Goal: Browse casually: Explore the website without a specific task or goal

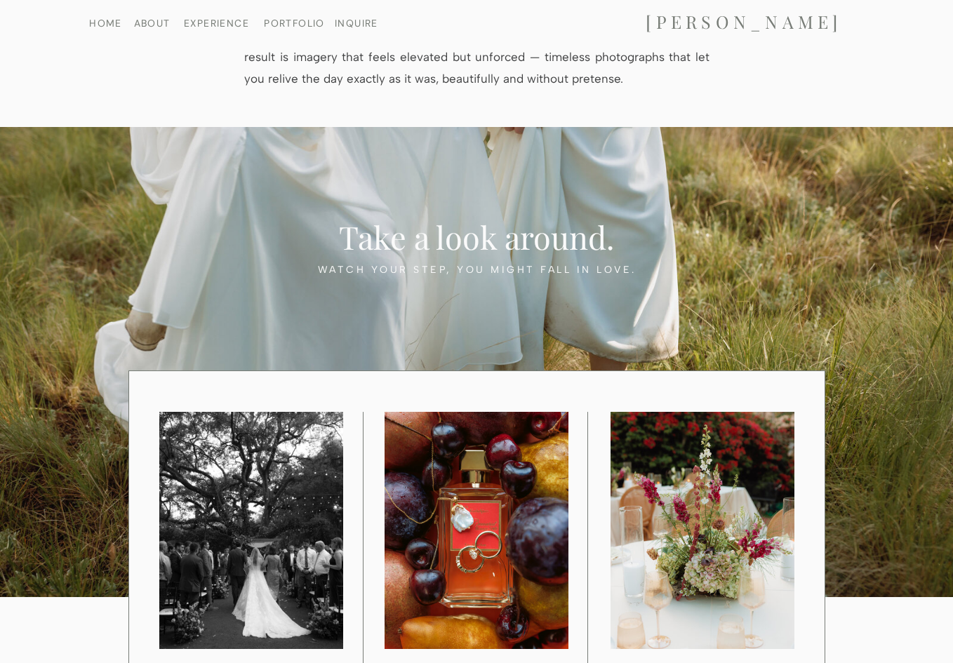
scroll to position [1123, 0]
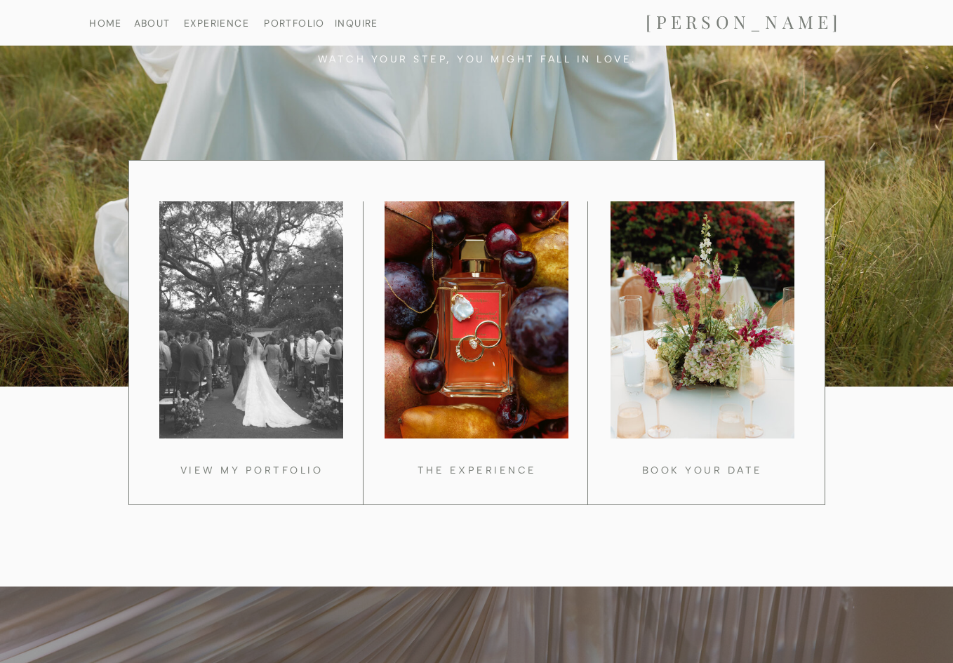
click at [245, 321] on div at bounding box center [251, 319] width 184 height 237
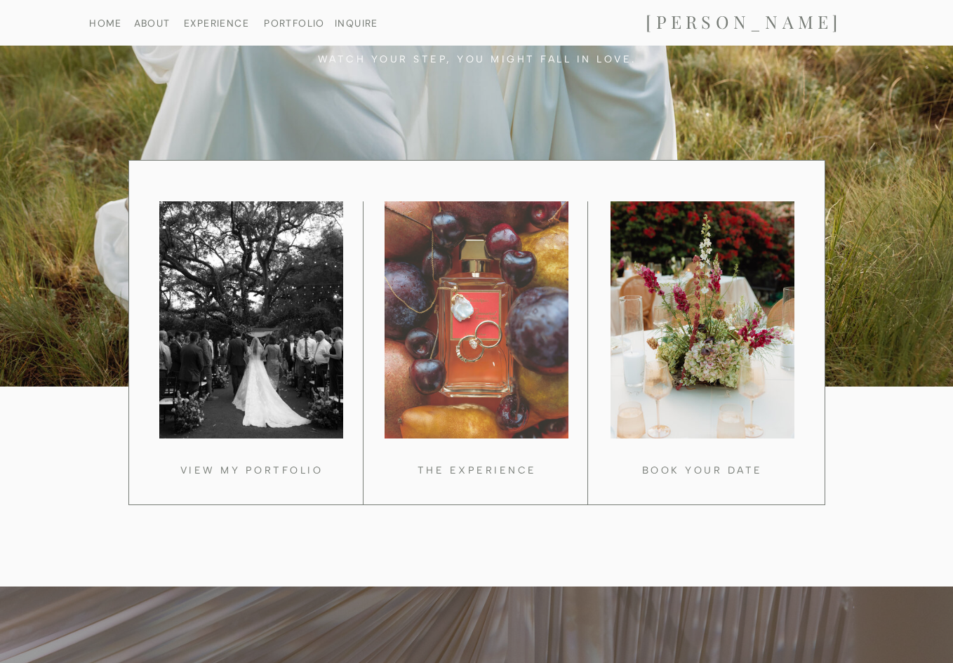
click at [460, 341] on div at bounding box center [476, 319] width 184 height 237
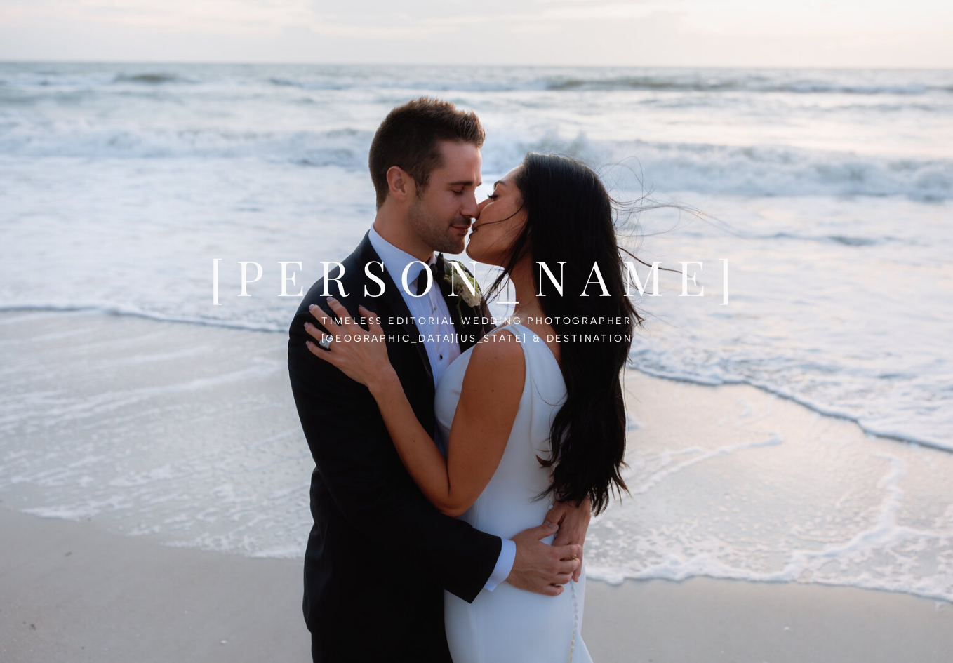
scroll to position [0, 0]
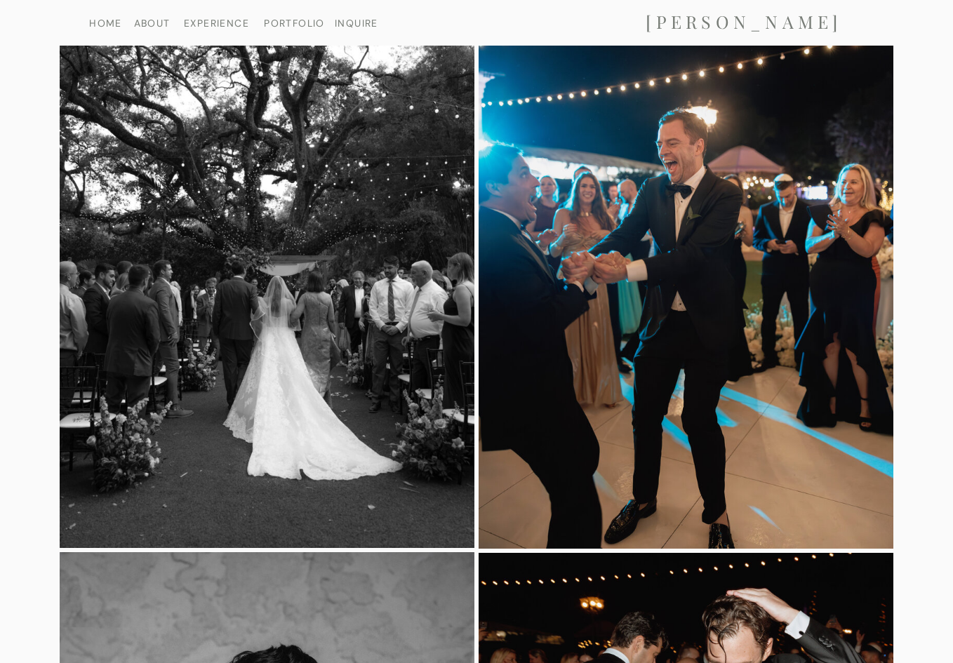
scroll to position [1894, 0]
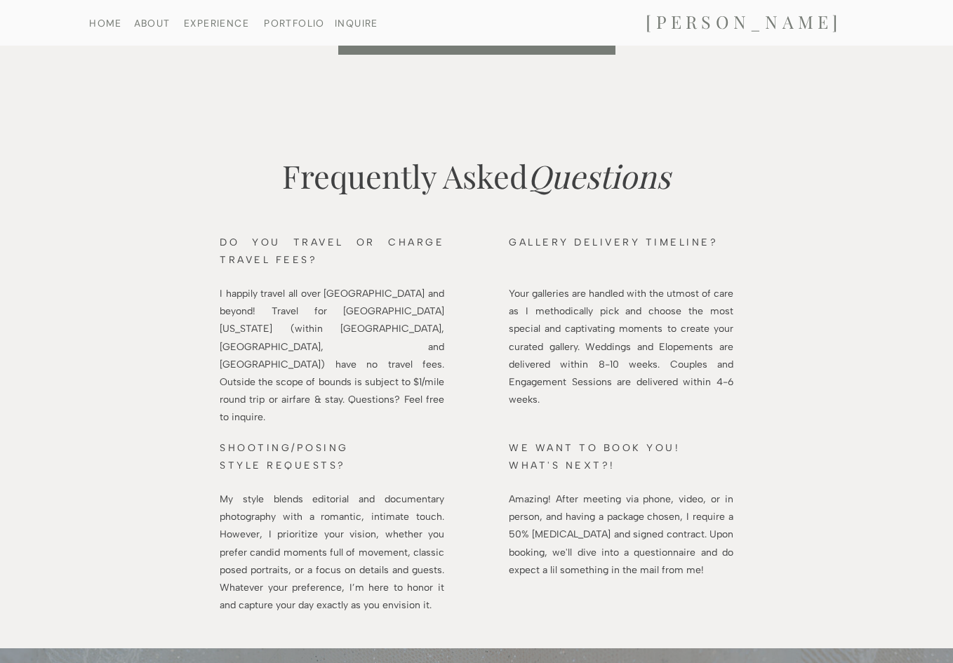
scroll to position [1506, 0]
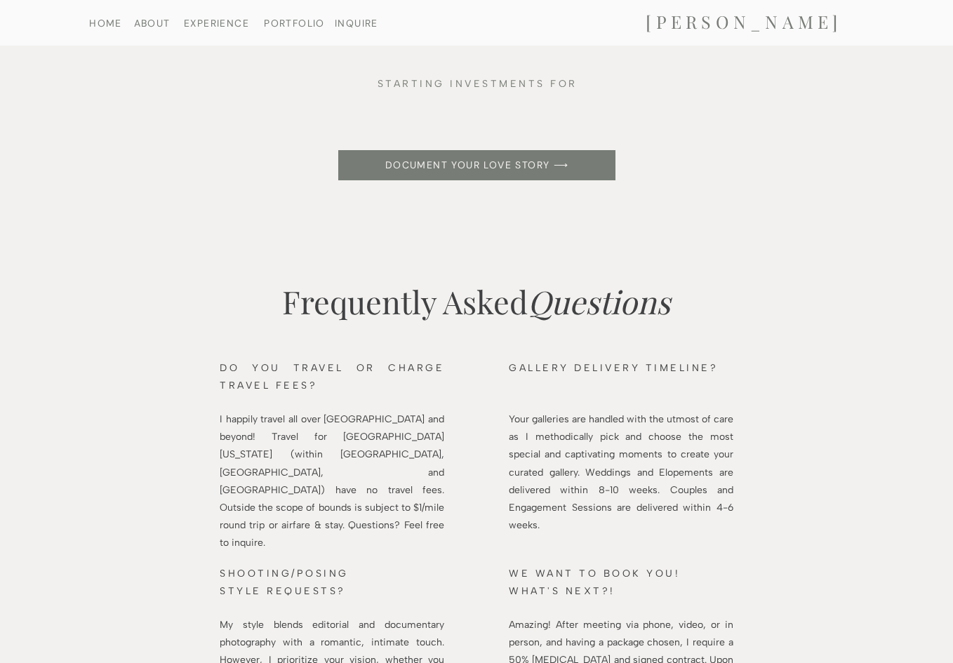
click at [116, 21] on nav "ABOUT" at bounding box center [152, 22] width 72 height 9
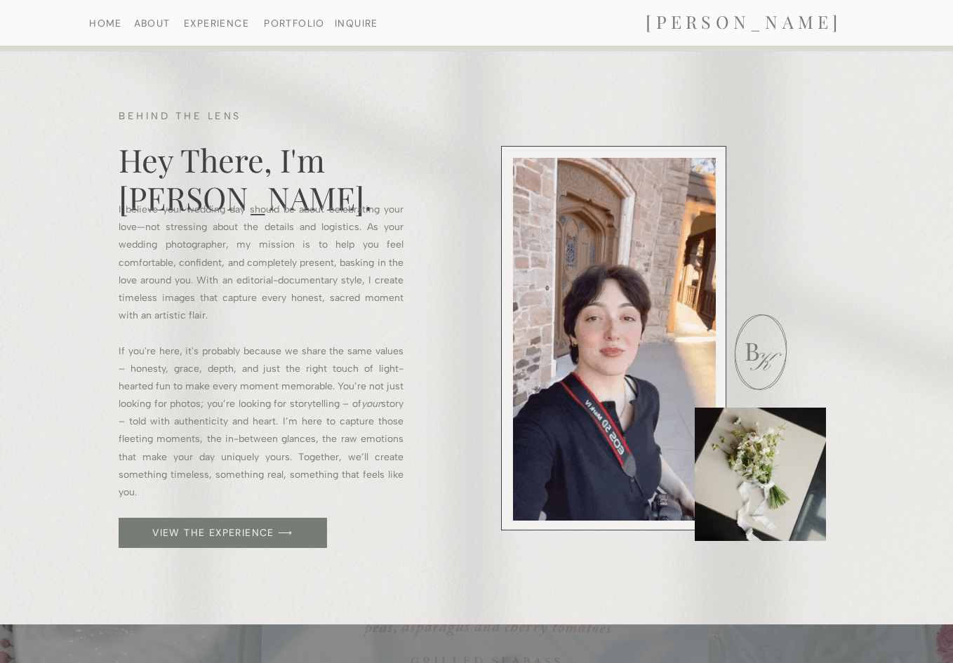
click at [362, 25] on nav "INQUIRE" at bounding box center [356, 22] width 52 height 9
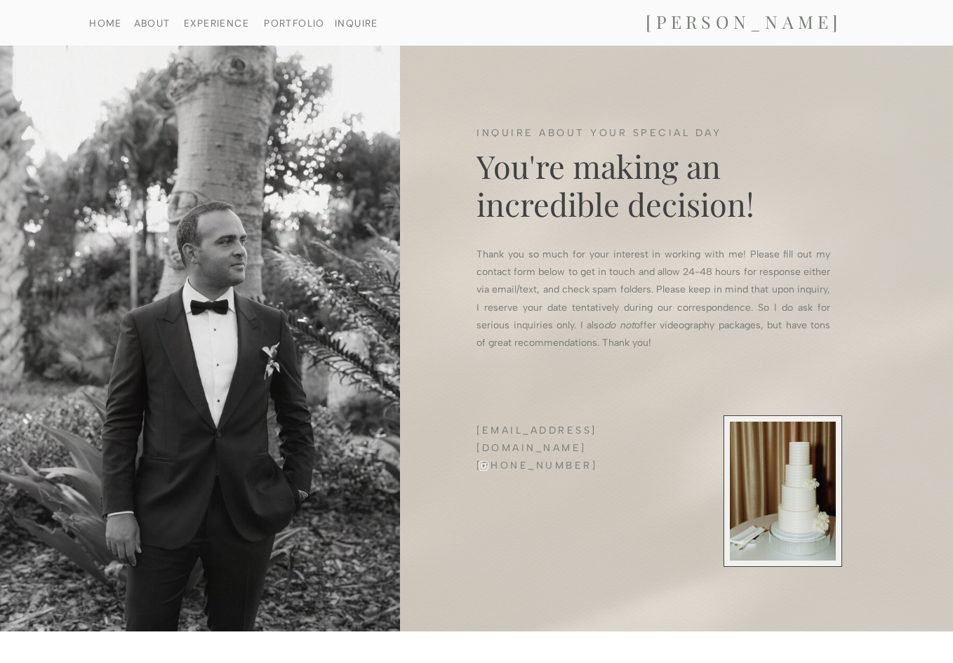
click at [229, 25] on nav "EXPERIENCE" at bounding box center [216, 22] width 72 height 9
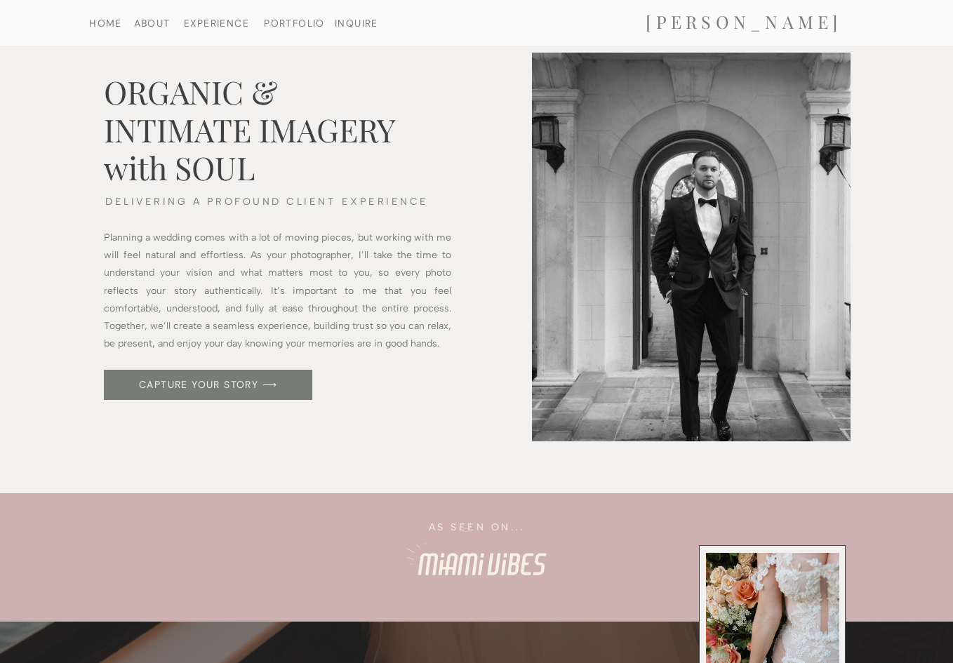
click at [443, 186] on h2 "ORGANIC & INTIMATE IMAGERY with SOUL" at bounding box center [281, 132] width 355 height 121
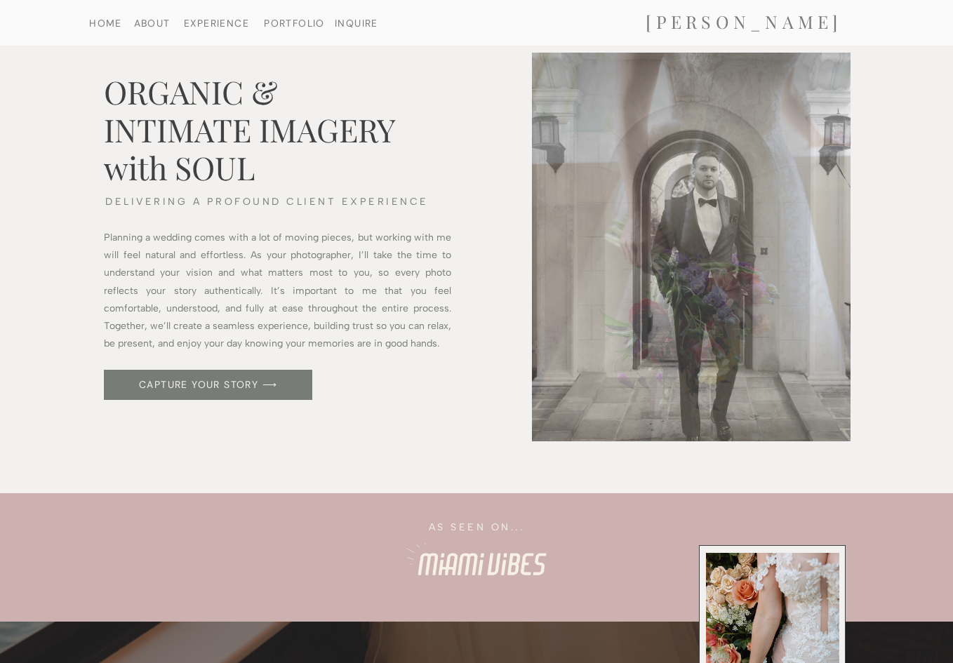
click at [91, 24] on nav "HOME" at bounding box center [105, 22] width 72 height 9
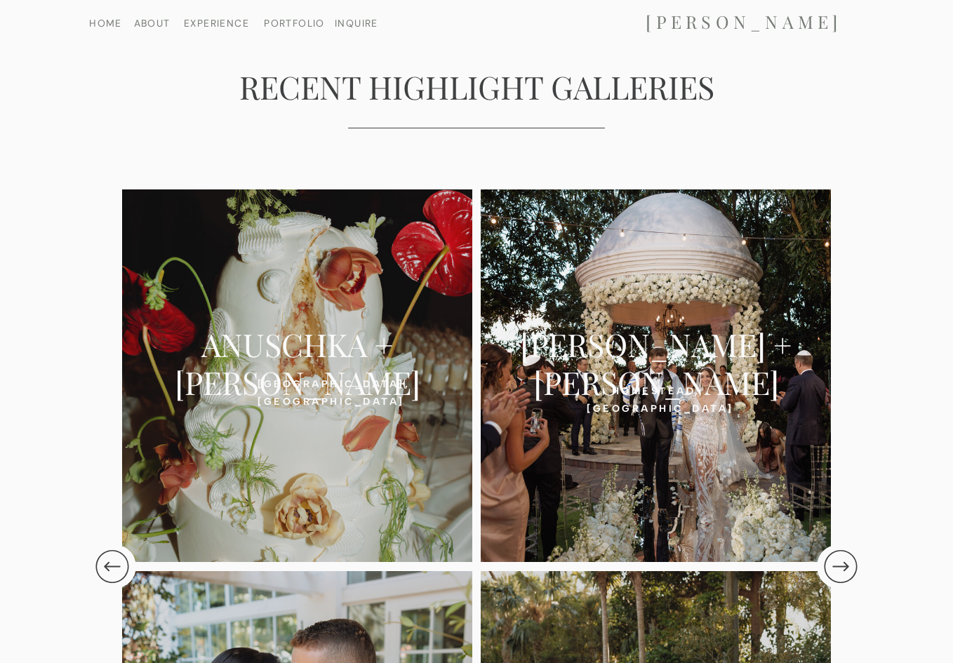
scroll to position [2806, 0]
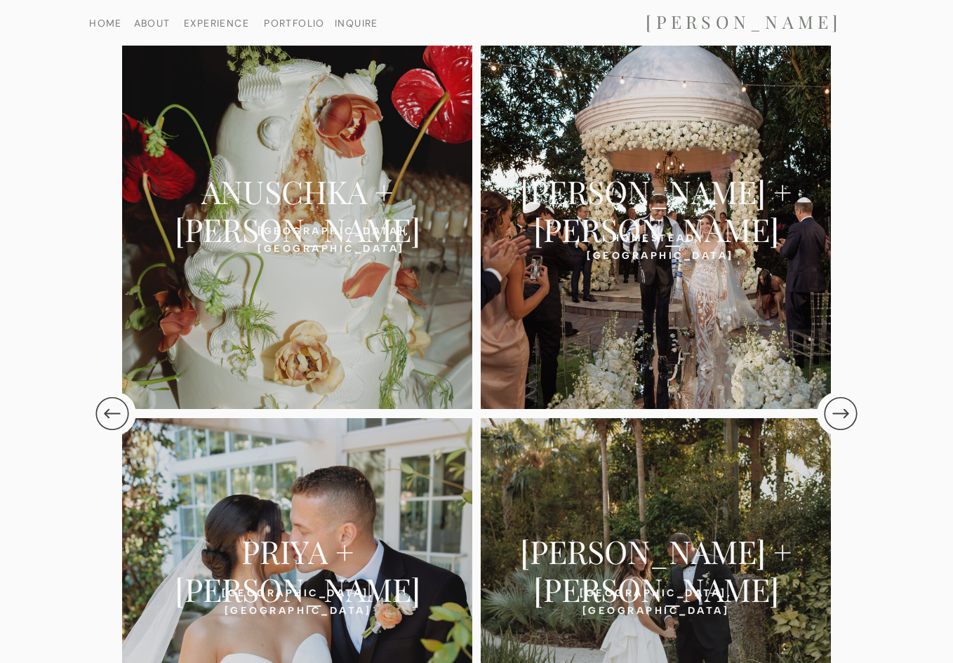
click at [677, 282] on div at bounding box center [656, 222] width 350 height 373
